Goal: Transaction & Acquisition: Purchase product/service

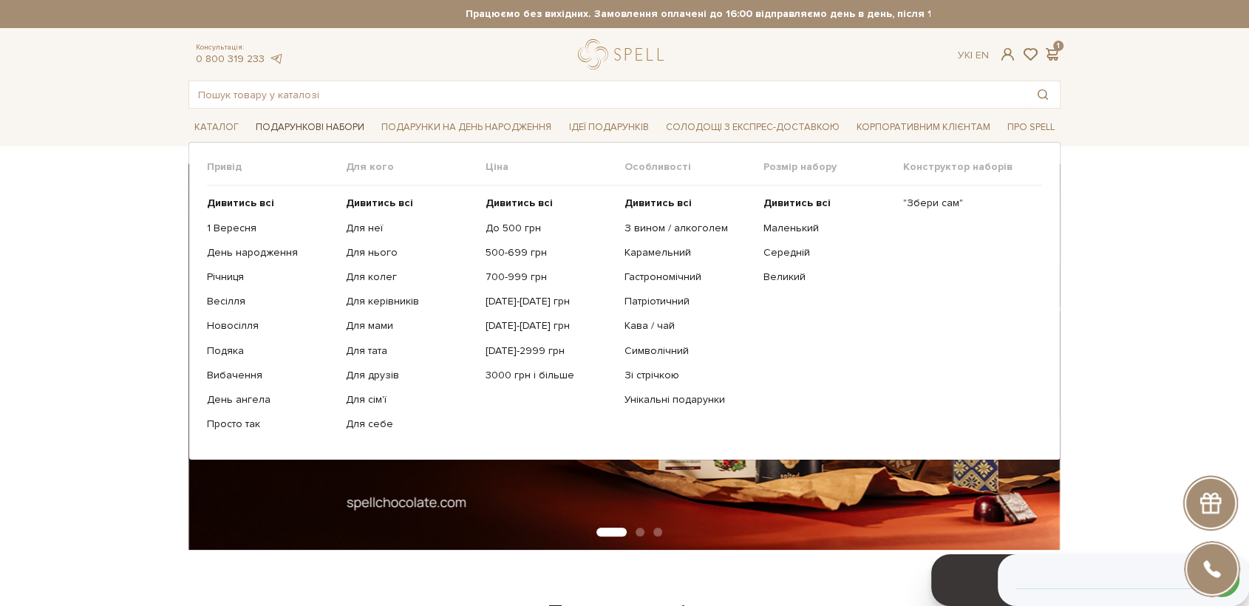
click at [282, 126] on span "Подарункові набори" at bounding box center [310, 127] width 120 height 23
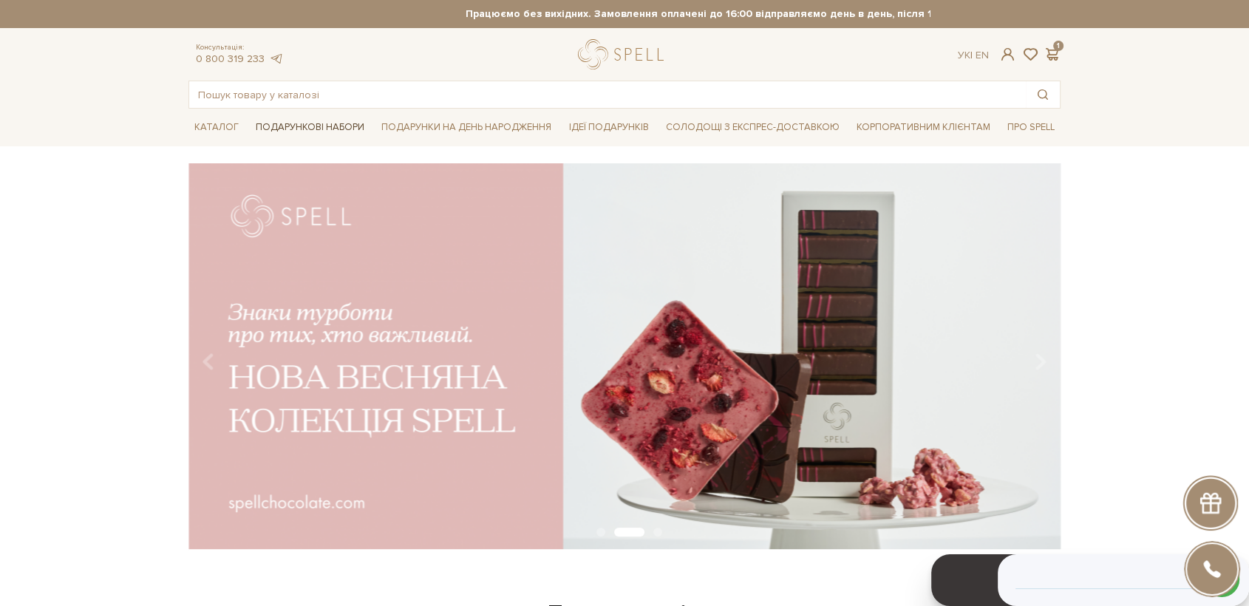
click at [323, 129] on span "Подарункові набори" at bounding box center [310, 127] width 120 height 23
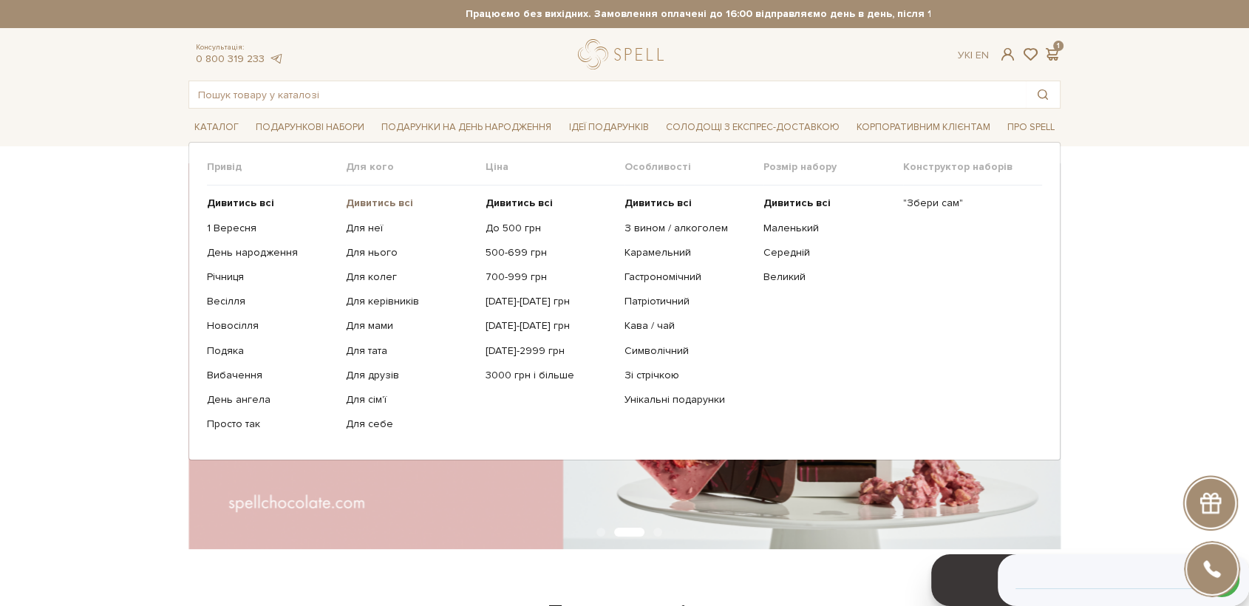
click at [384, 205] on b "Дивитись всі" at bounding box center [379, 203] width 67 height 13
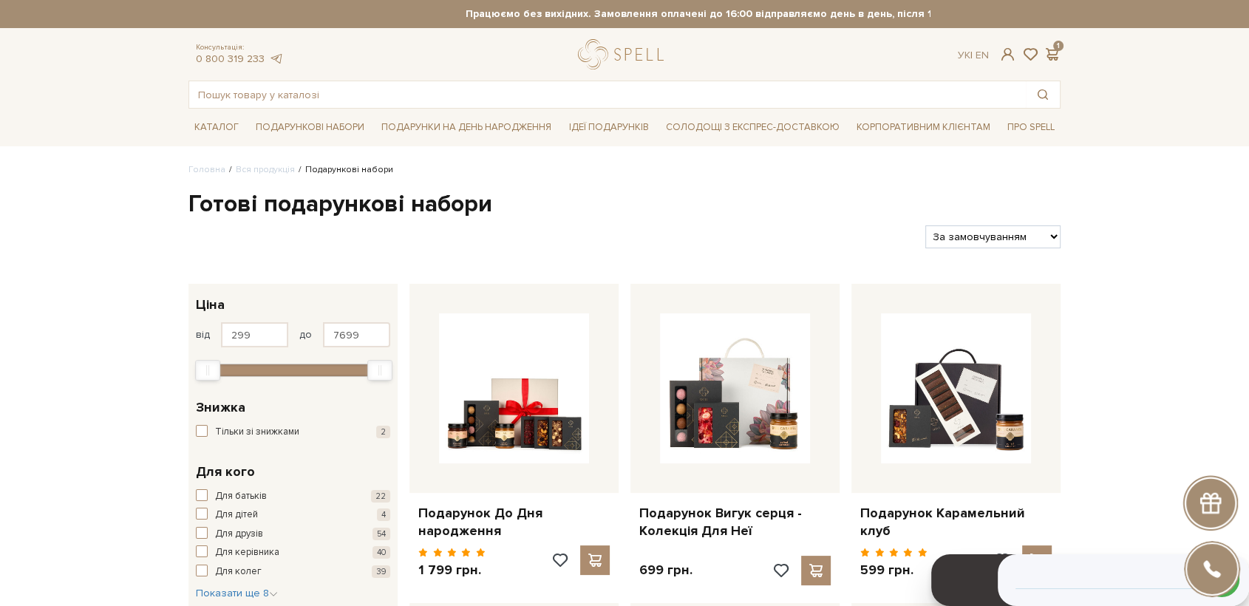
click at [976, 240] on select "За замовчуванням За Ціною (зростання) За Ціною (зменшення) Новинки За популярні…" at bounding box center [992, 236] width 135 height 23
select select "[URL][DOMAIN_NAME]"
click at [925, 225] on select "За замовчуванням За Ціною (зростання) За Ціною (зменшення) Новинки За популярні…" at bounding box center [992, 236] width 135 height 23
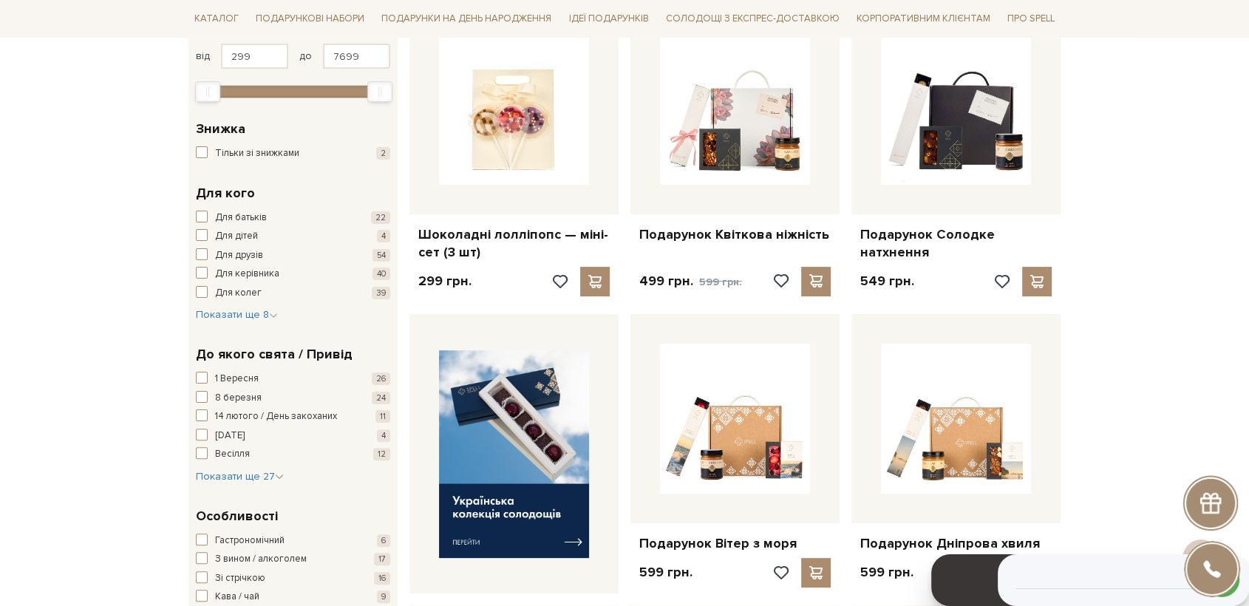
scroll to position [279, 0]
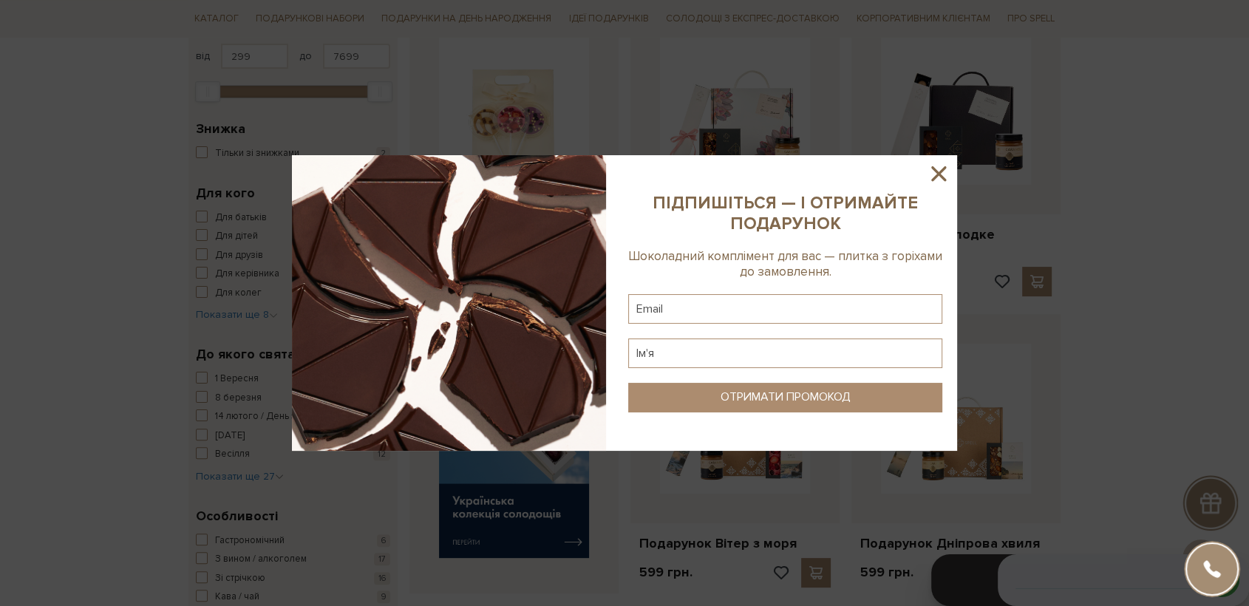
click at [940, 177] on icon at bounding box center [938, 173] width 25 height 25
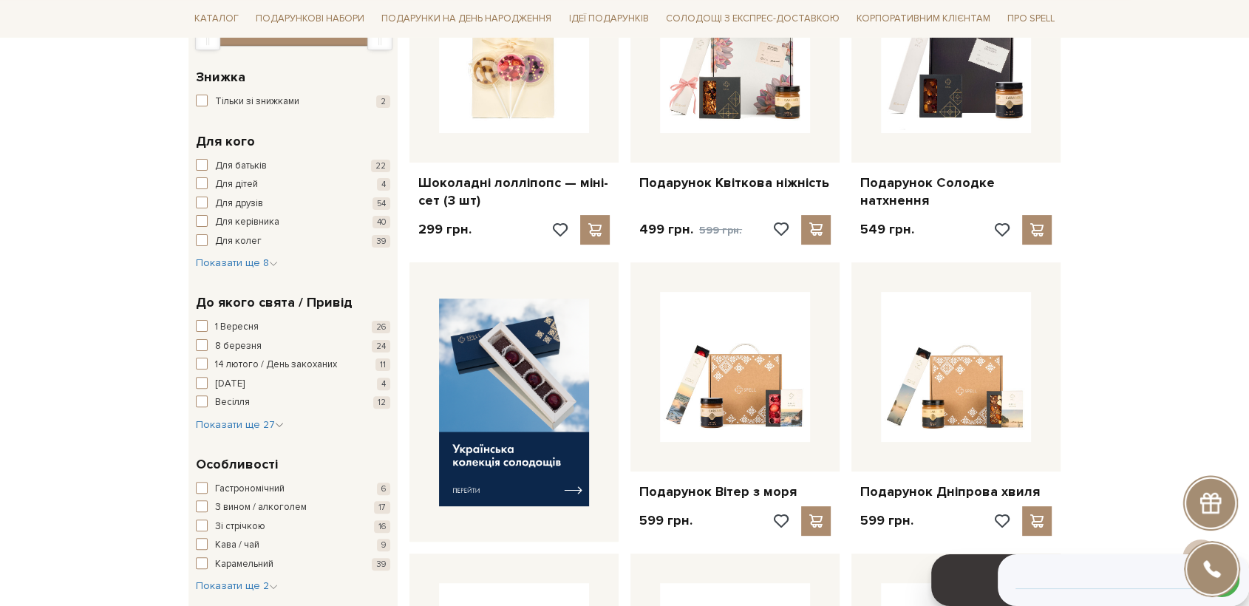
scroll to position [325, 0]
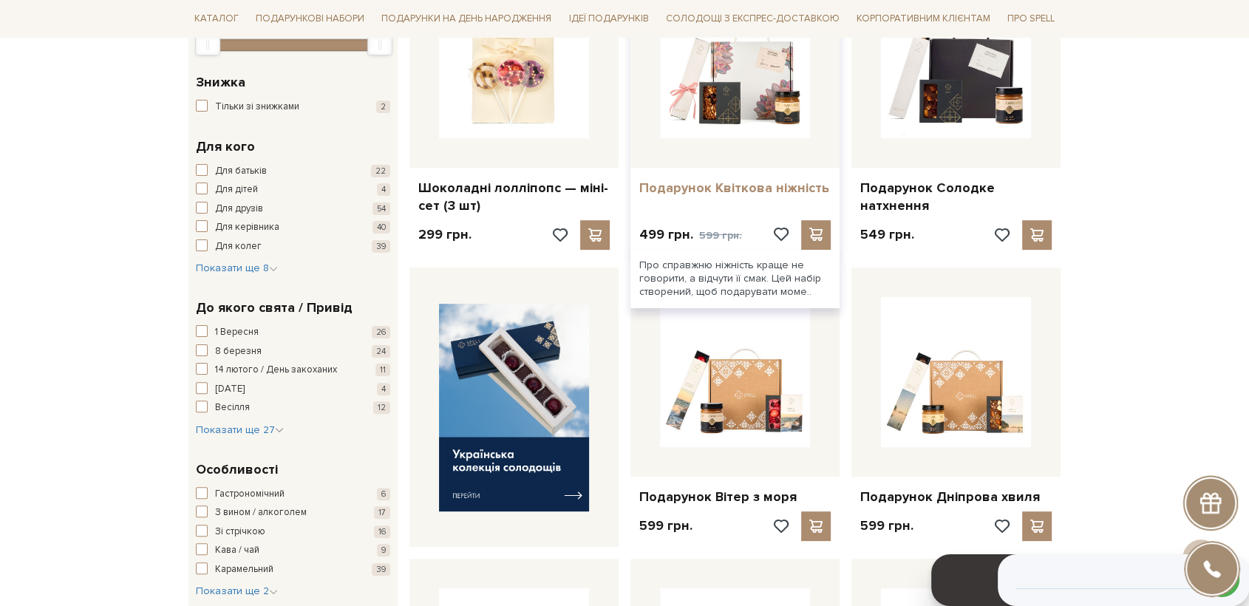
click at [754, 189] on link "Подарунок Квіткова ніжність" at bounding box center [734, 188] width 191 height 17
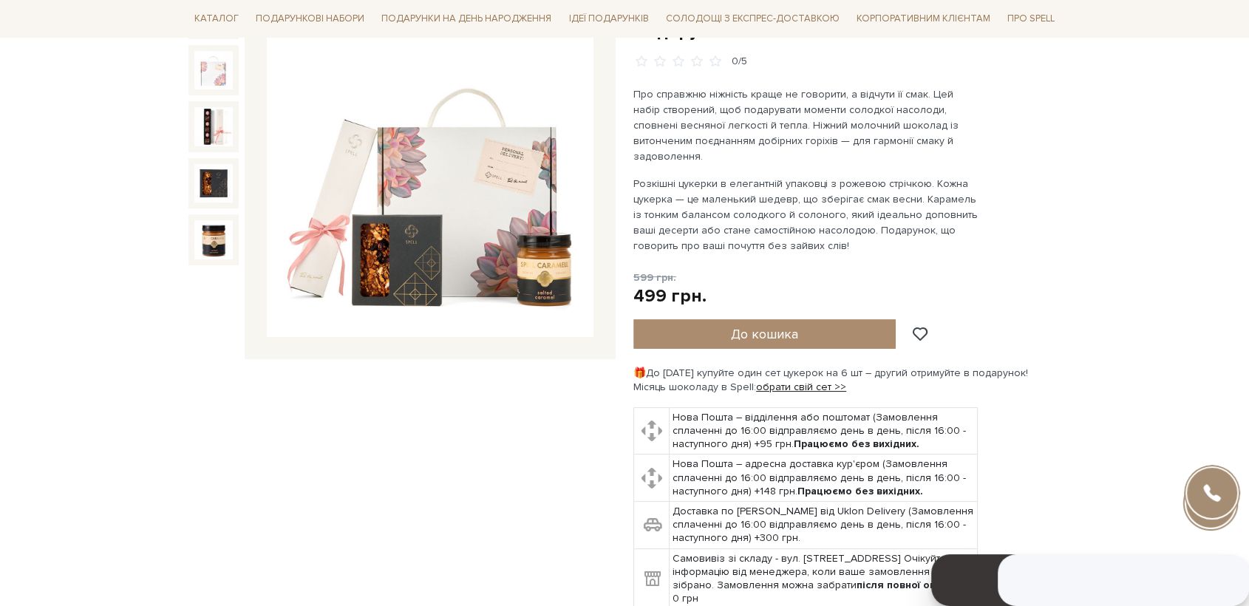
scroll to position [202, 0]
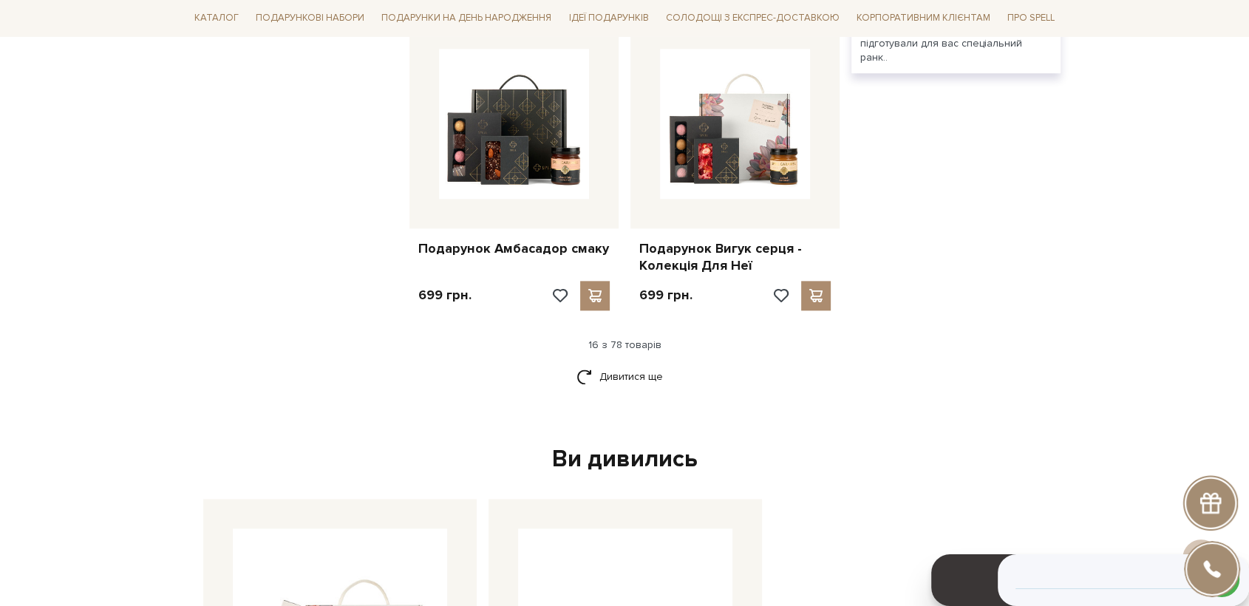
scroll to position [1797, 0]
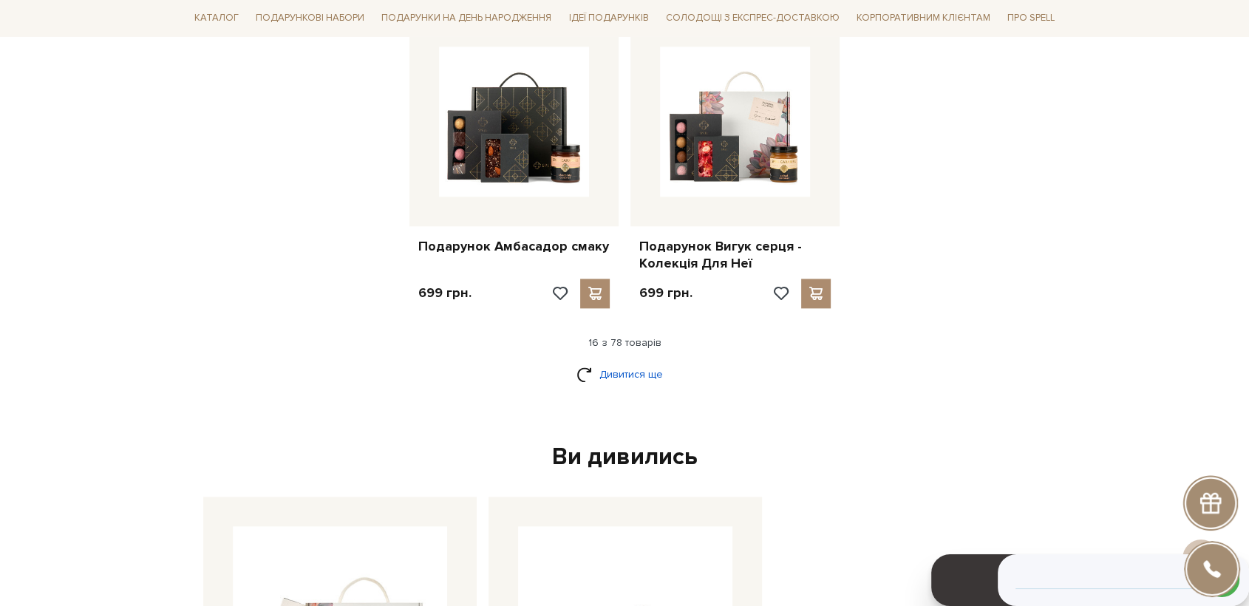
click at [634, 365] on link "Дивитися ще" at bounding box center [624, 374] width 96 height 26
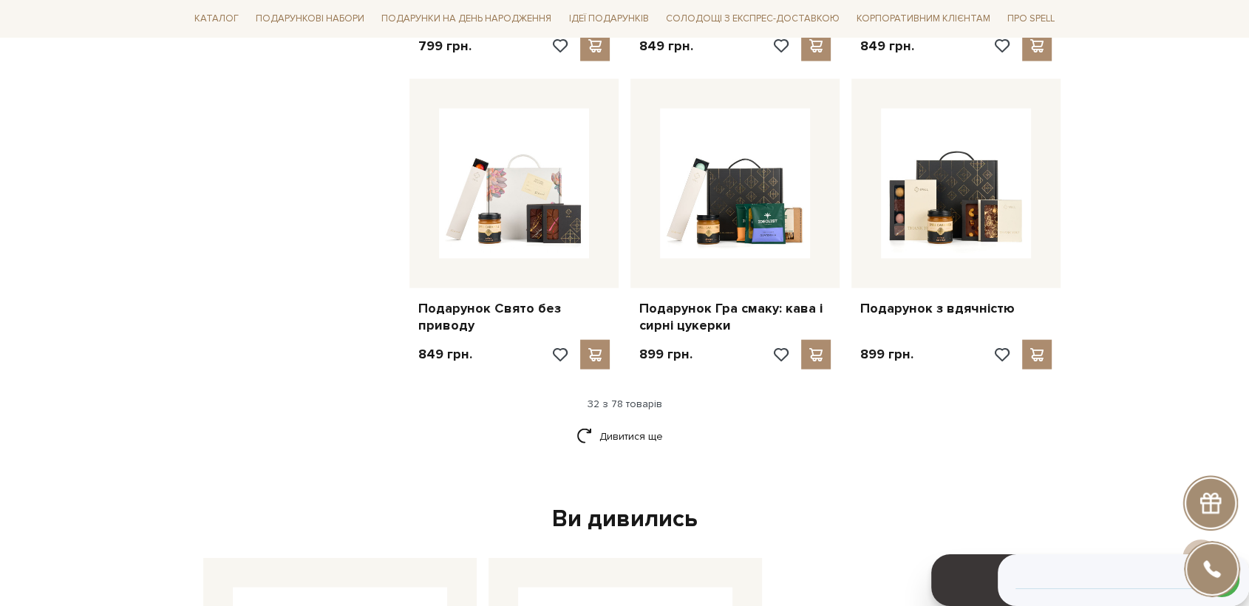
scroll to position [3288, 0]
click at [626, 429] on link "Дивитися ще" at bounding box center [624, 437] width 96 height 26
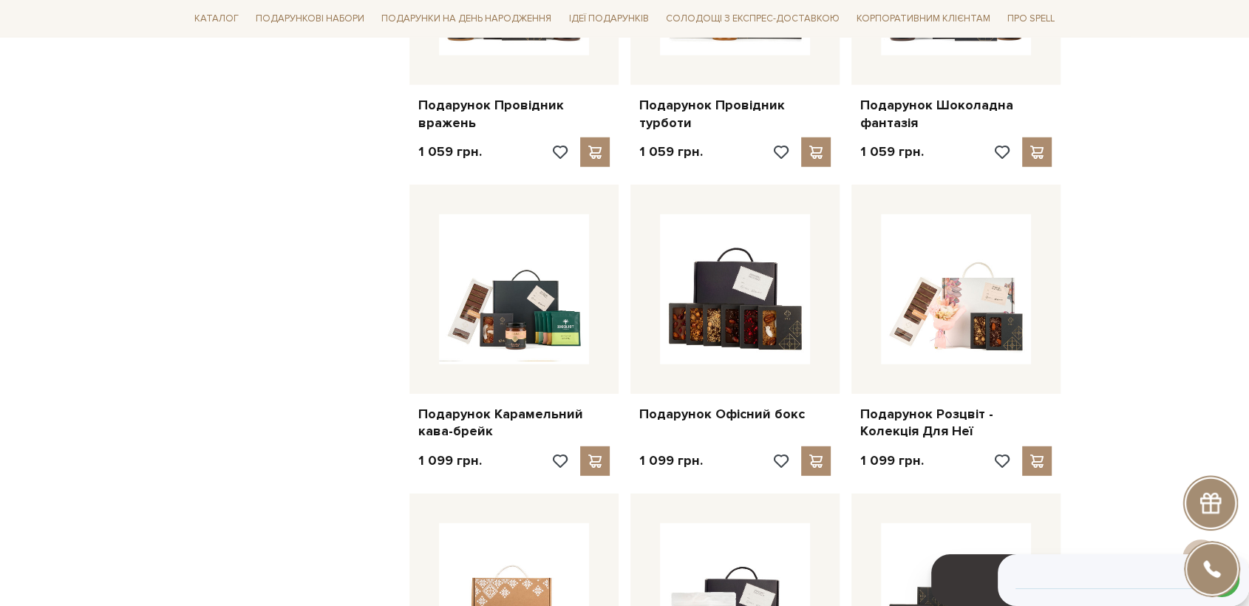
scroll to position [4110, 0]
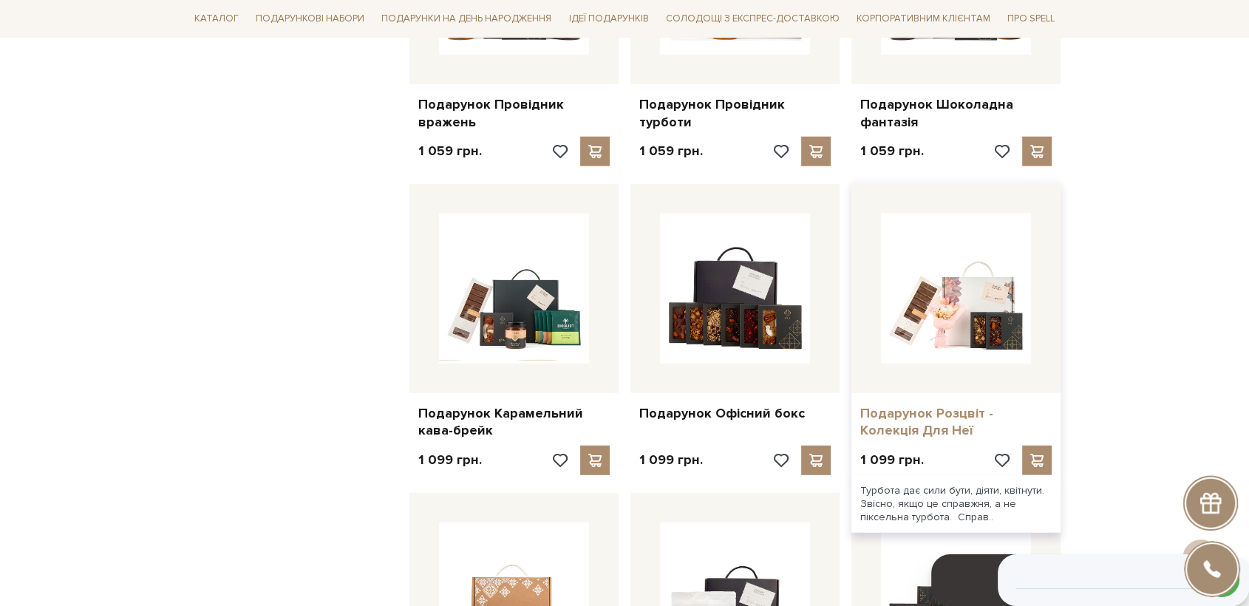
click at [937, 405] on link "Подарунок Розцвіт - Колекція Для Неї" at bounding box center [955, 422] width 191 height 35
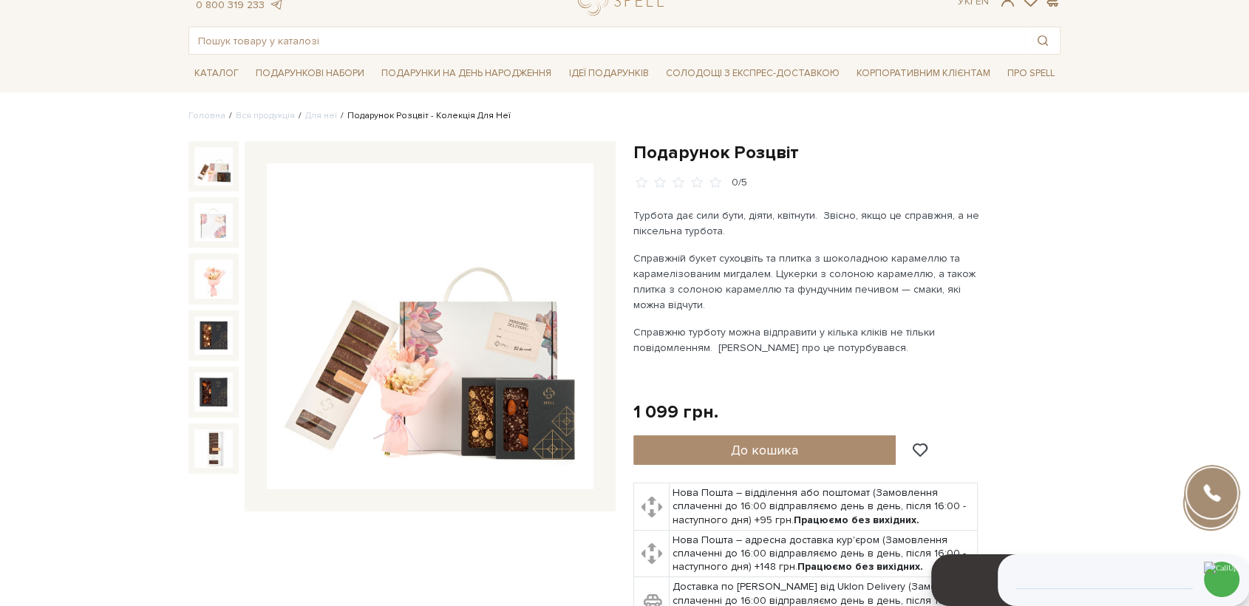
scroll to position [52, 0]
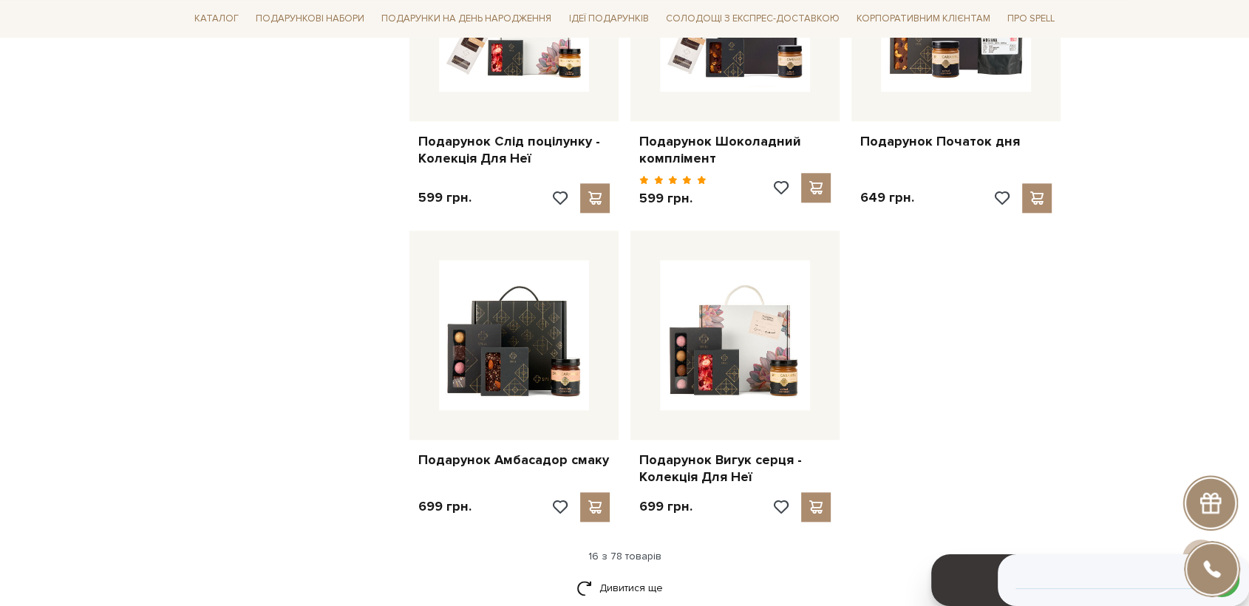
scroll to position [1670, 0]
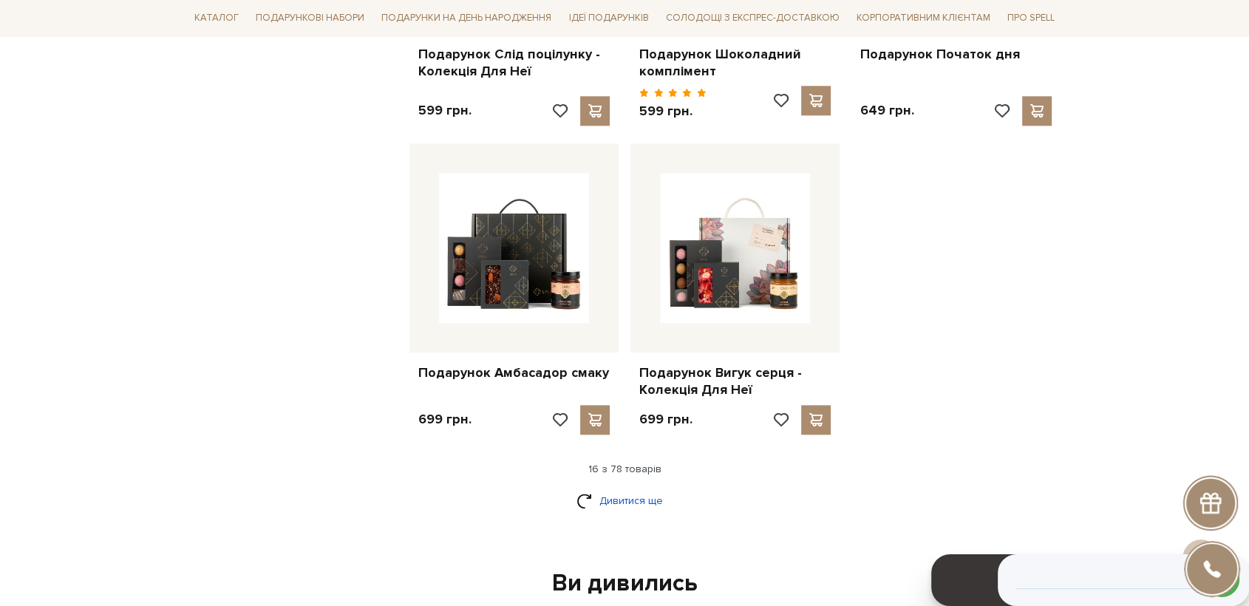
click at [615, 491] on link "Дивитися ще" at bounding box center [624, 501] width 96 height 26
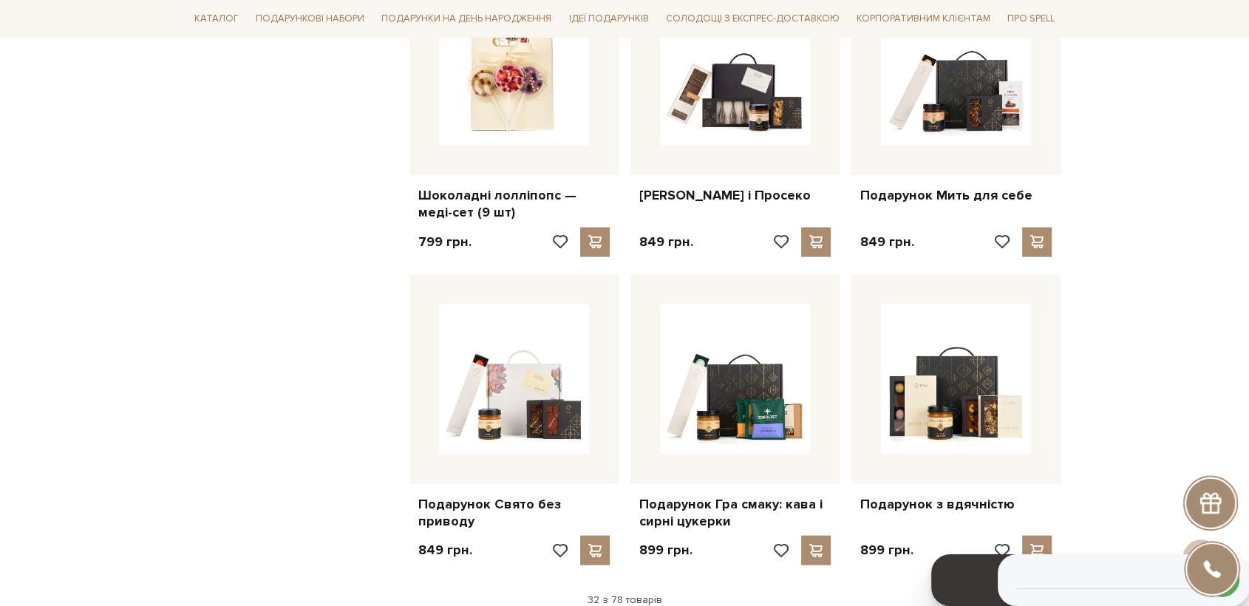
scroll to position [3175, 0]
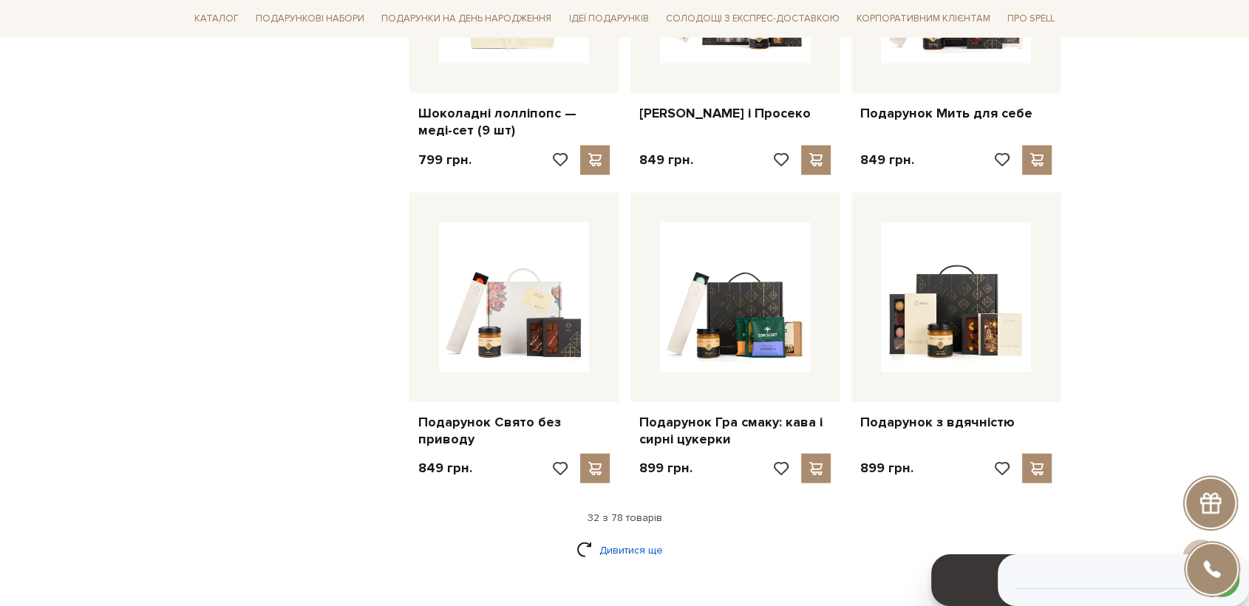
click at [630, 537] on link "Дивитися ще" at bounding box center [624, 550] width 96 height 26
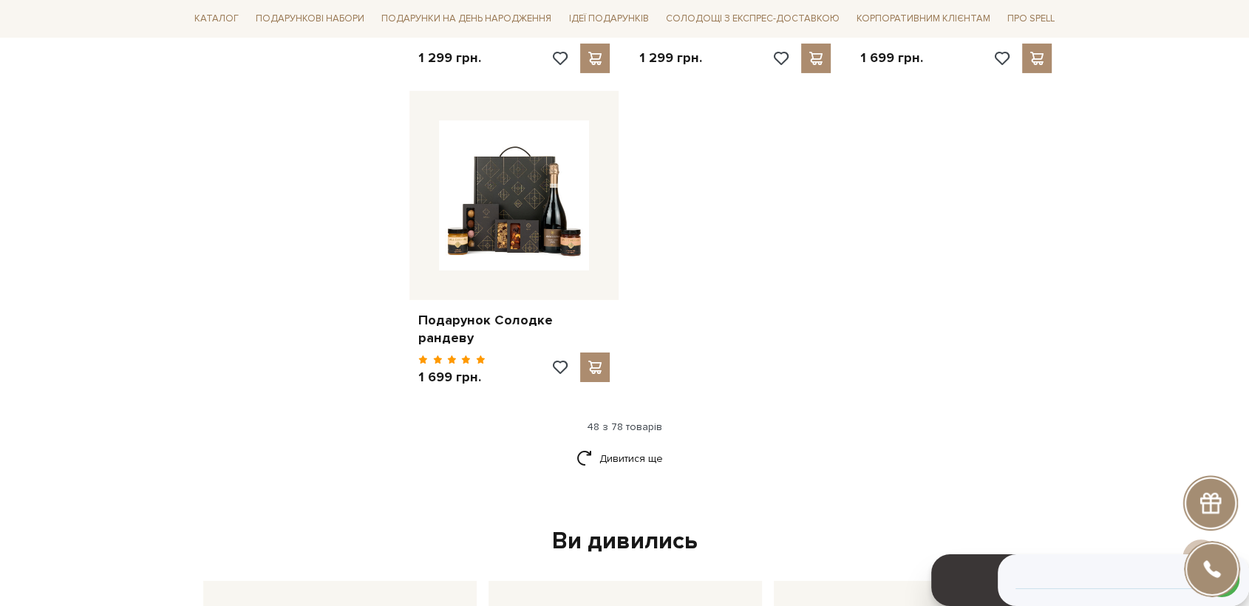
scroll to position [5133, 0]
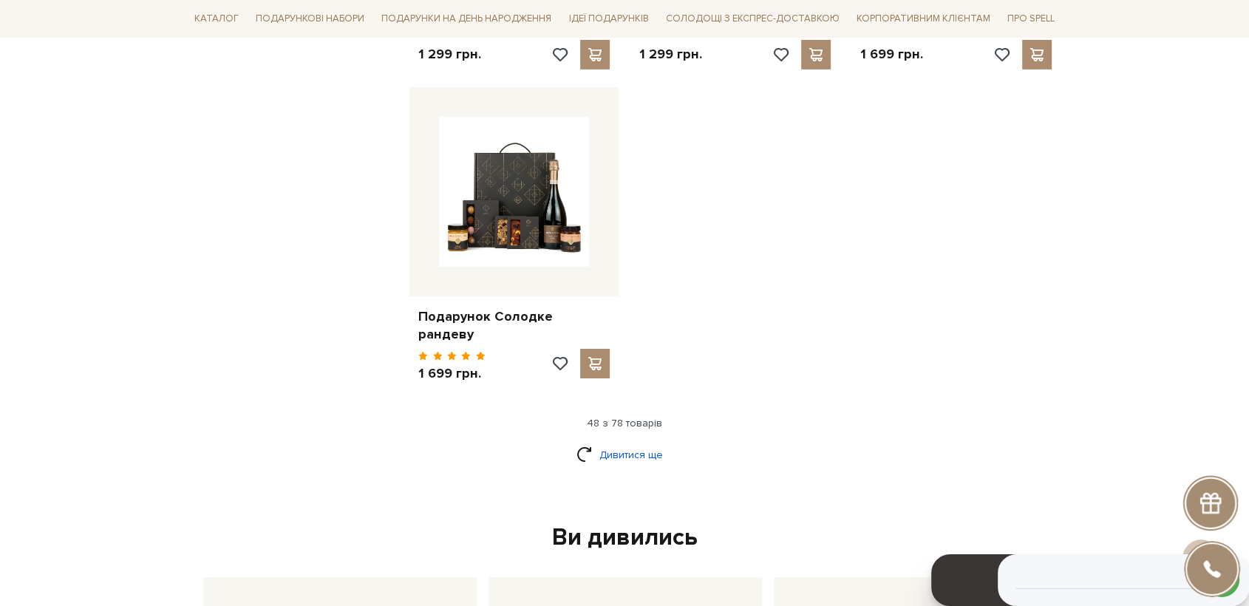
click at [632, 442] on link "Дивитися ще" at bounding box center [624, 455] width 96 height 26
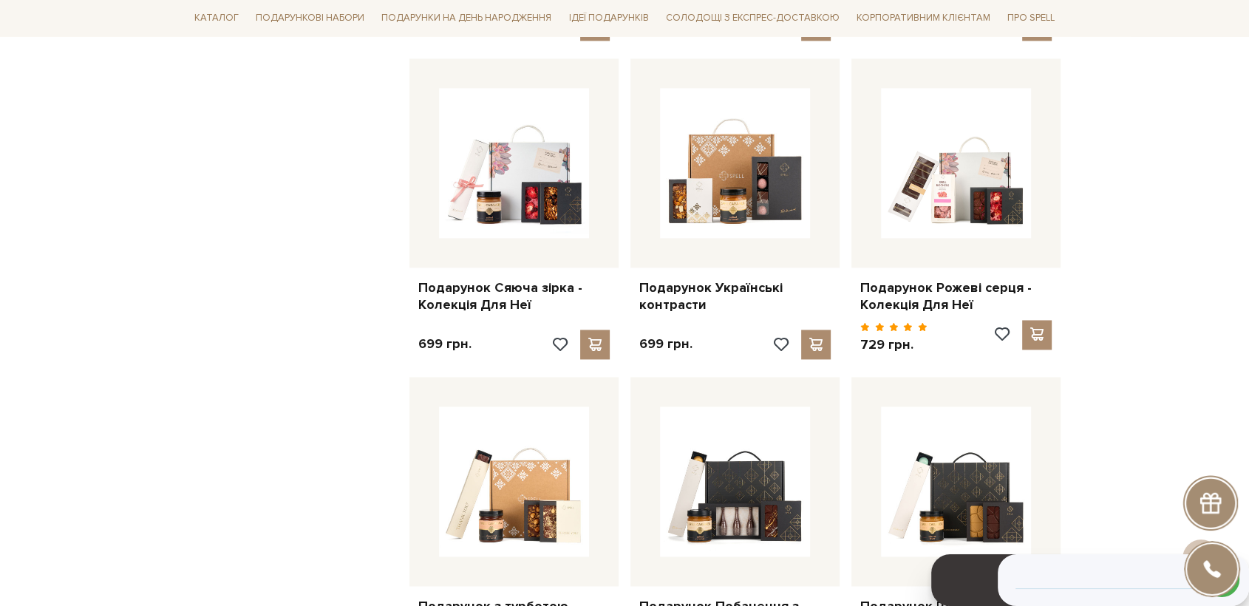
scroll to position [2074, 0]
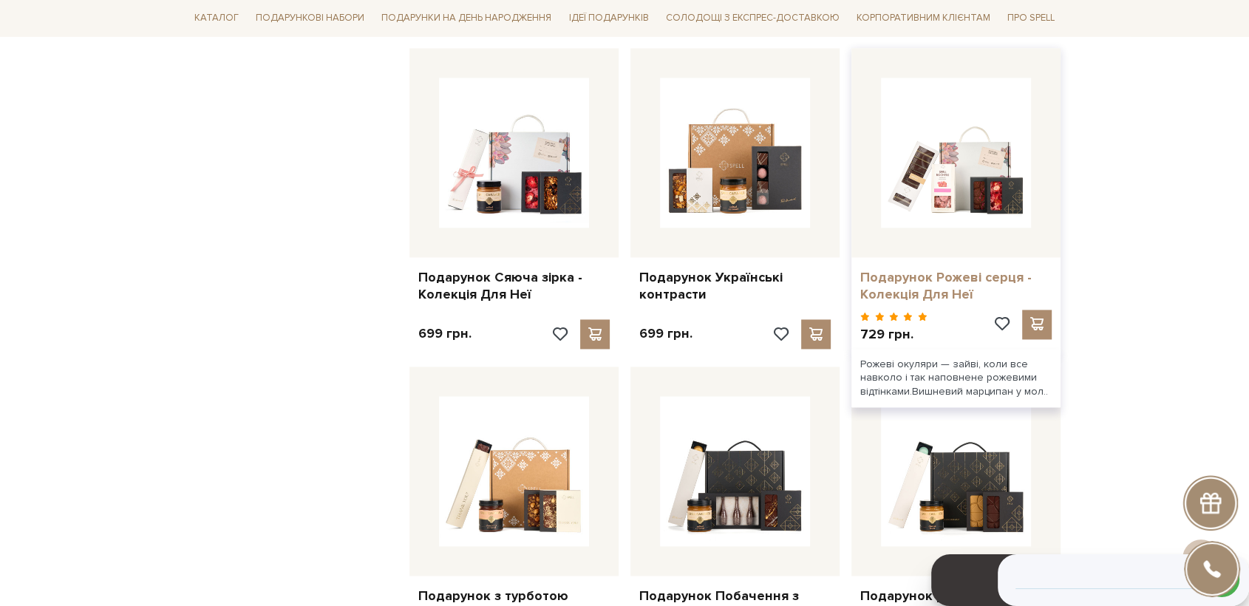
click at [964, 269] on link "Подарунок Рожеві серця - Колекція Для Неї" at bounding box center [955, 286] width 191 height 35
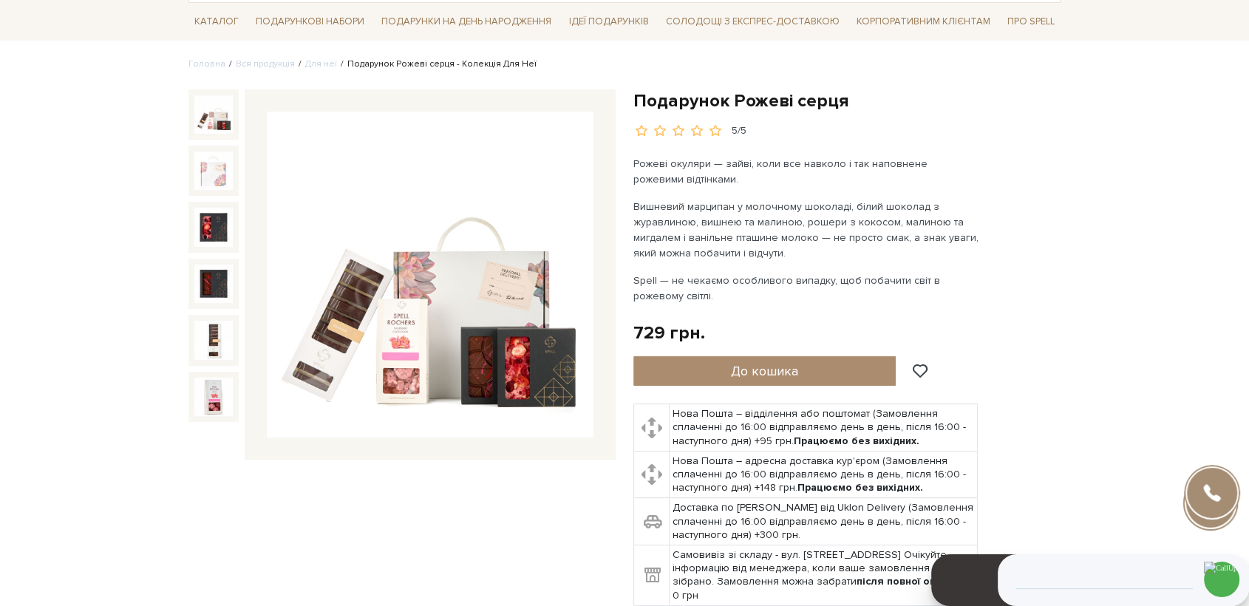
scroll to position [106, 0]
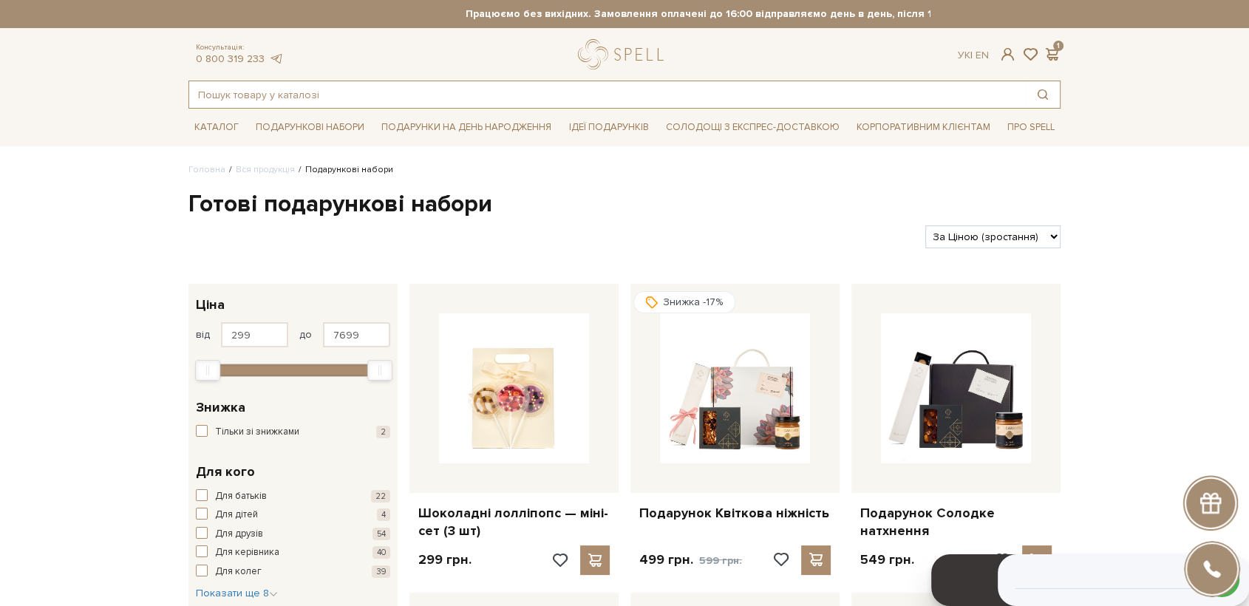
click at [265, 89] on input "text" at bounding box center [607, 94] width 837 height 27
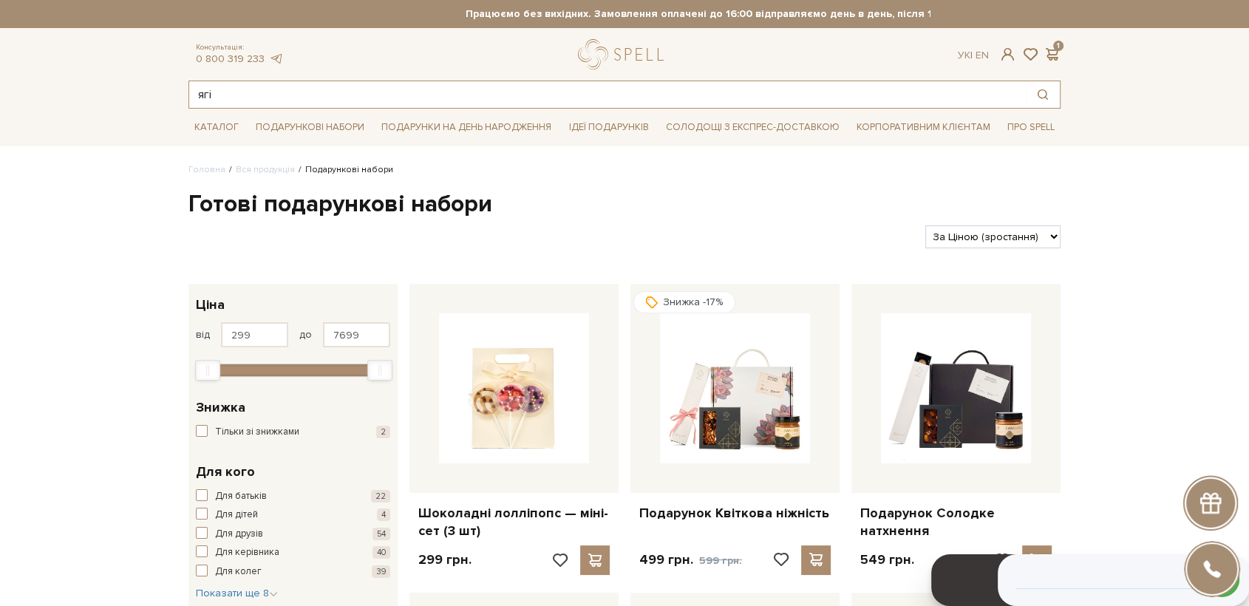
drag, startPoint x: 222, startPoint y: 98, endPoint x: 132, endPoint y: 95, distance: 90.2
click at [132, 95] on header "Працюємо без вихідних. Замовлення оплачені до 16:00 відправляємо день в день, п…" at bounding box center [624, 54] width 1249 height 109
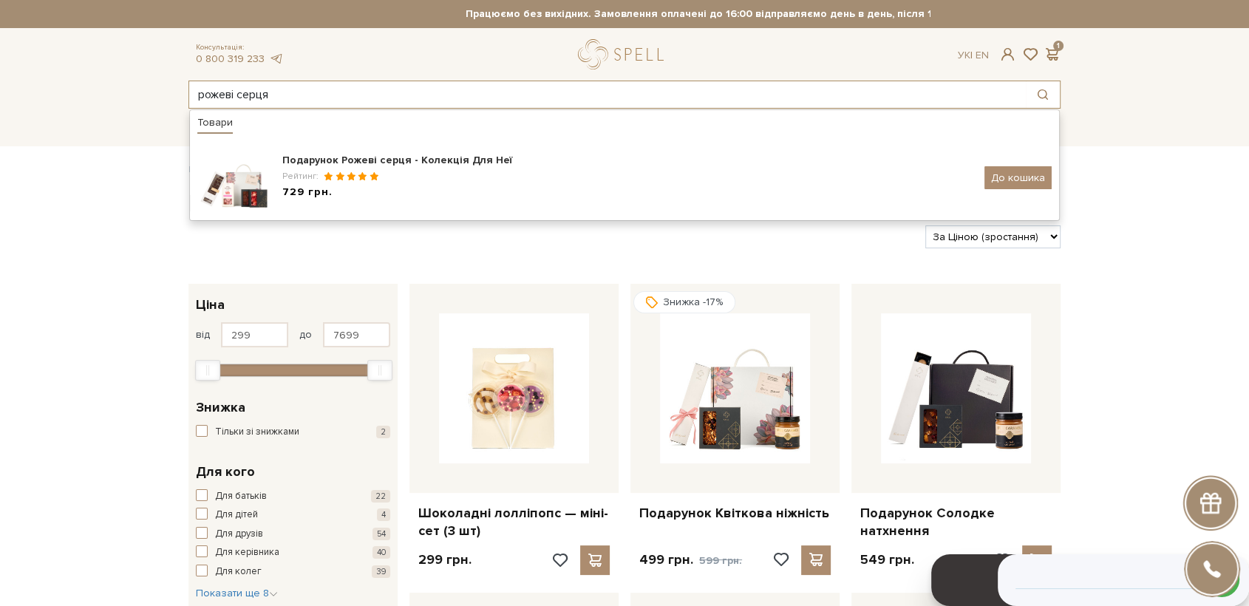
type input "рожеві серця"
